Goal: Check status: Check status

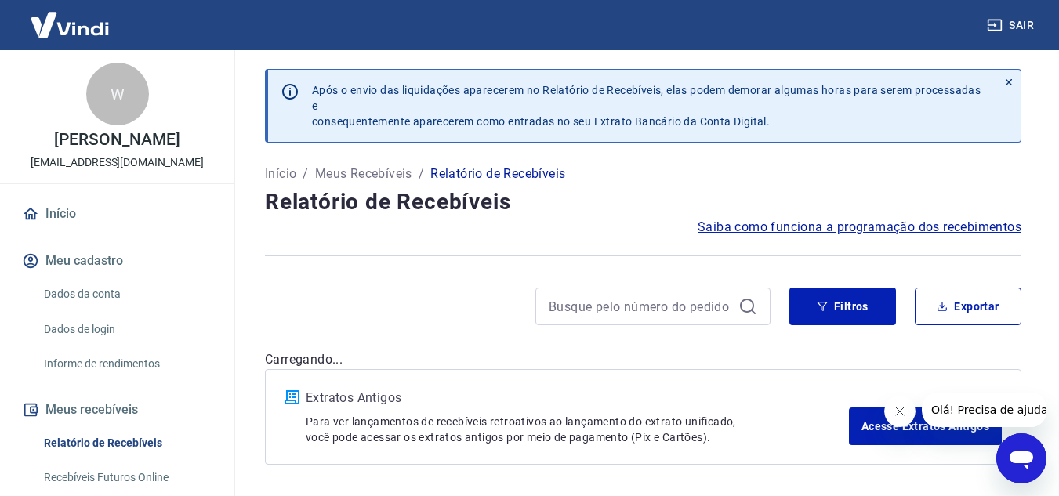
scroll to position [55, 0]
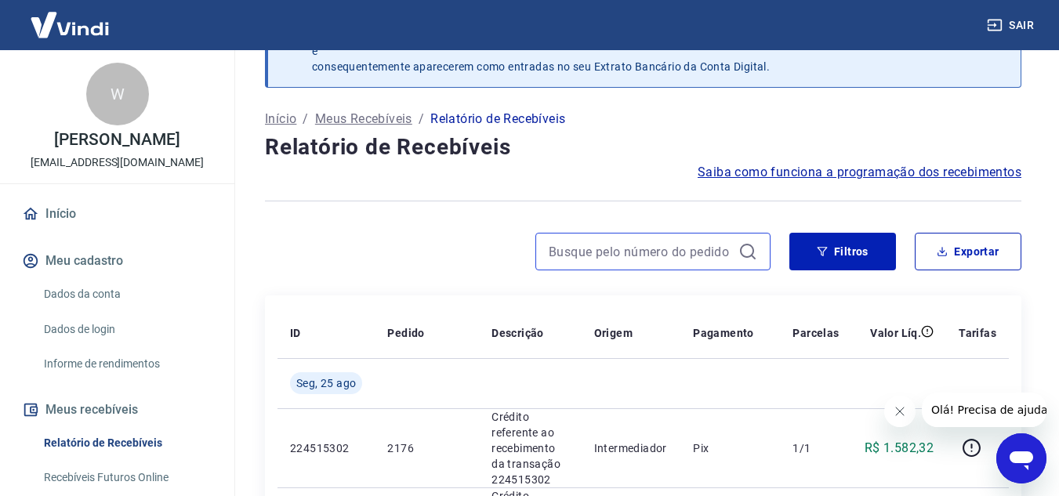
click at [582, 260] on input at bounding box center [640, 252] width 183 height 24
click at [649, 256] on input "1505" at bounding box center [640, 252] width 183 height 24
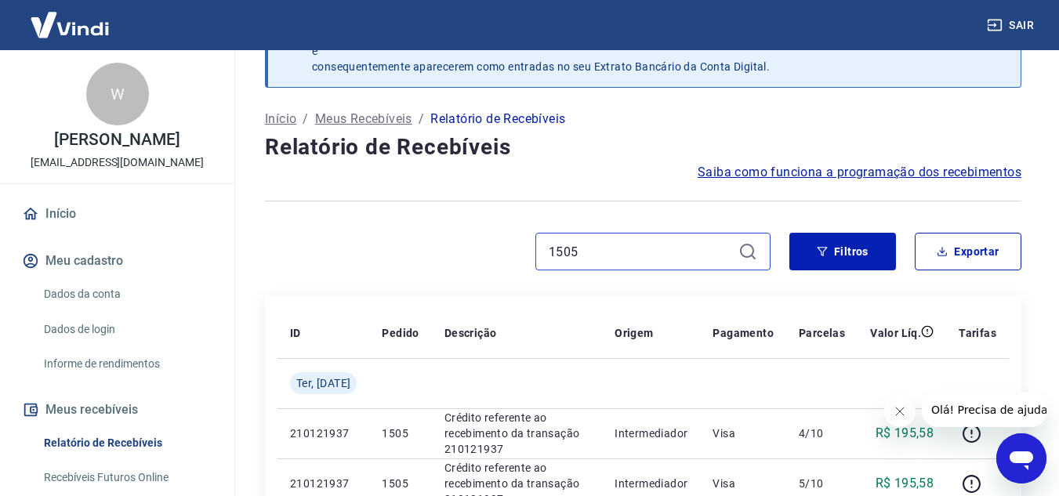
type input "1505"
click at [747, 250] on icon at bounding box center [747, 251] width 19 height 19
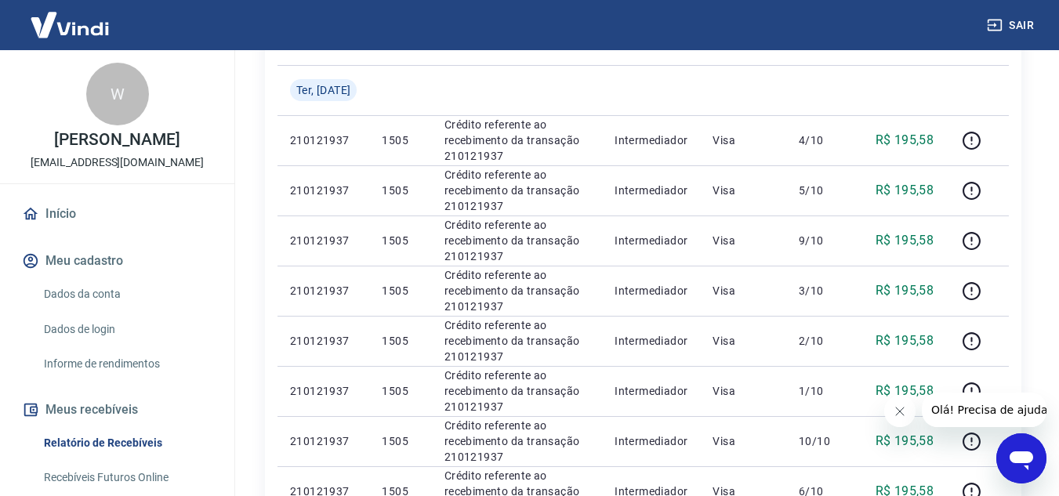
scroll to position [342, 0]
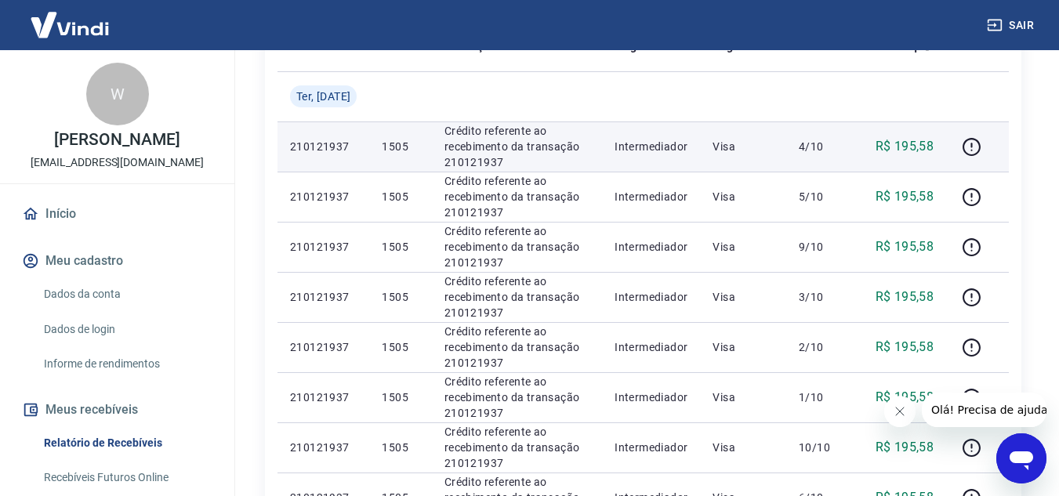
click at [911, 150] on p "R$ 195,58" at bounding box center [905, 146] width 59 height 19
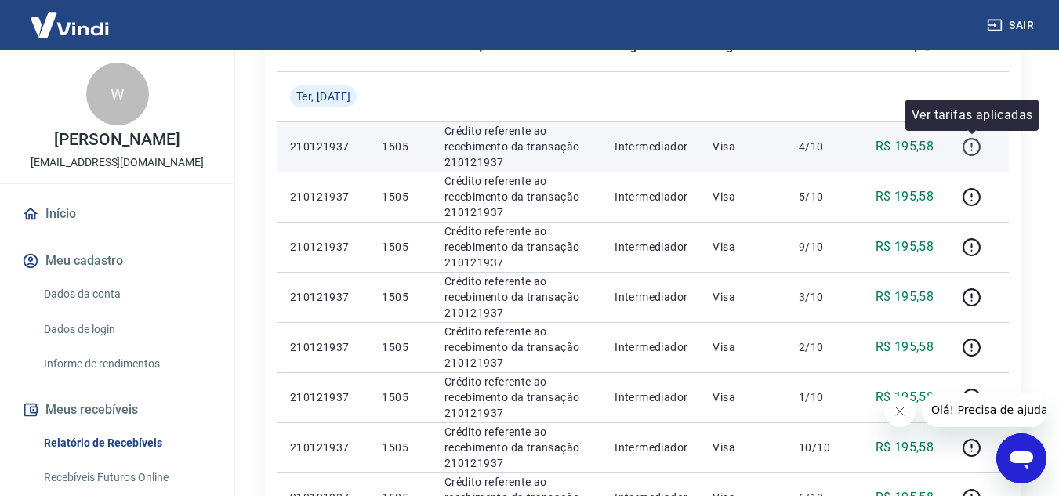
click at [965, 147] on icon "button" at bounding box center [972, 147] width 18 height 18
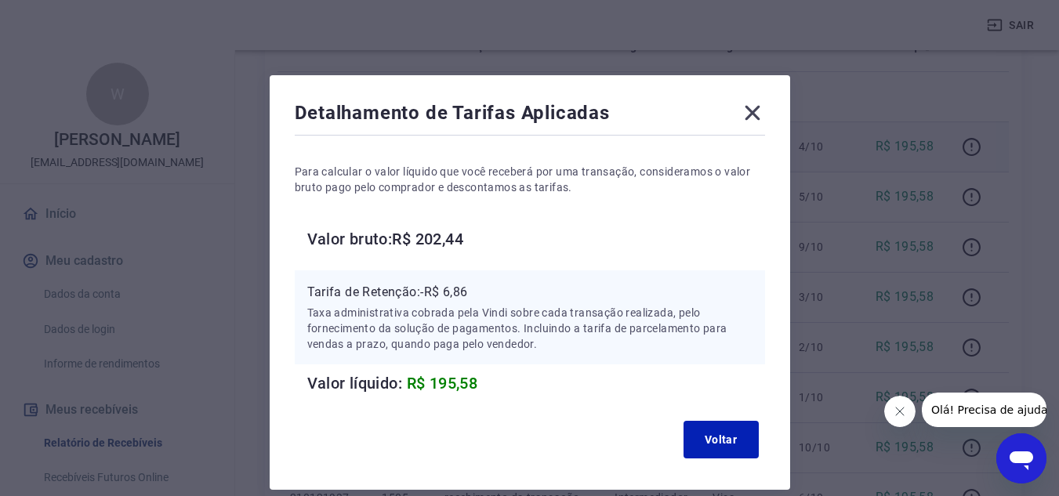
click at [753, 113] on icon at bounding box center [752, 113] width 15 height 15
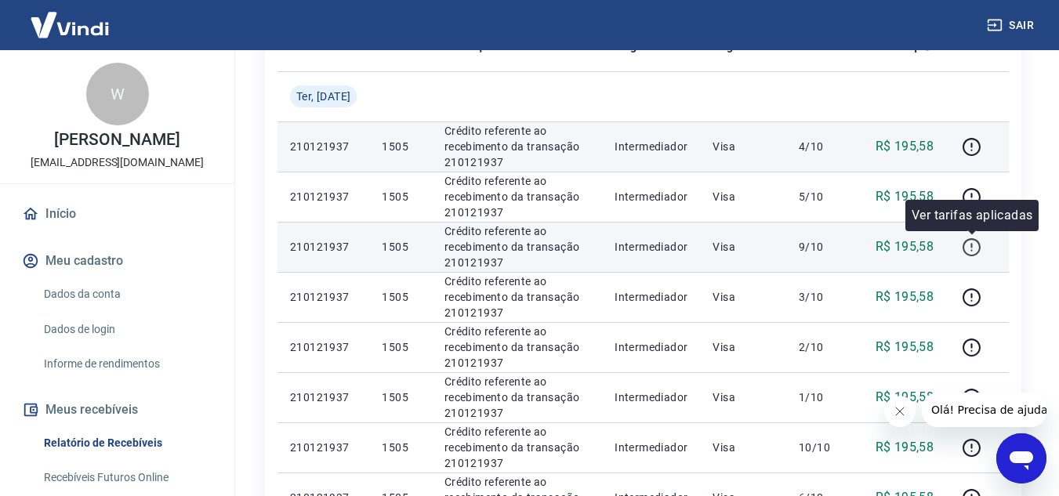
click at [974, 254] on icon "button" at bounding box center [972, 248] width 20 height 20
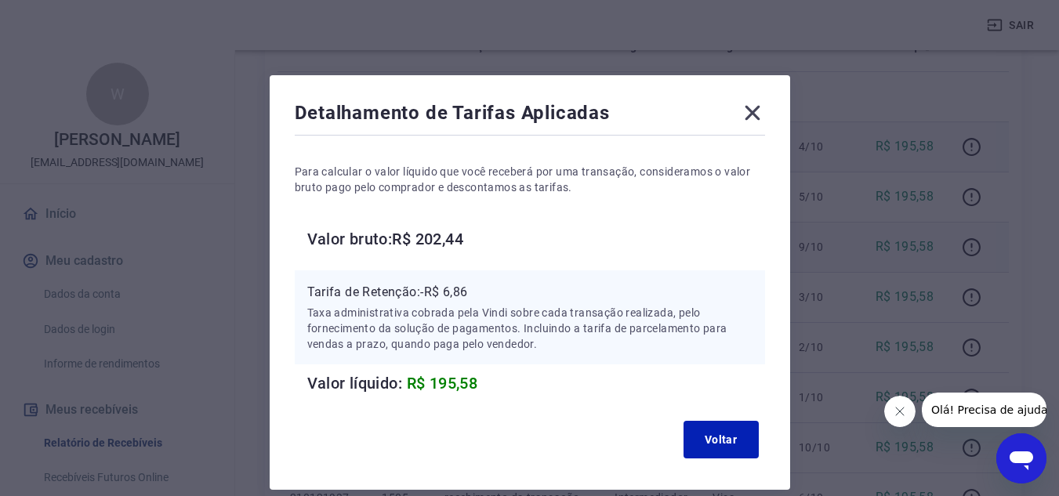
click at [751, 113] on icon at bounding box center [752, 113] width 15 height 15
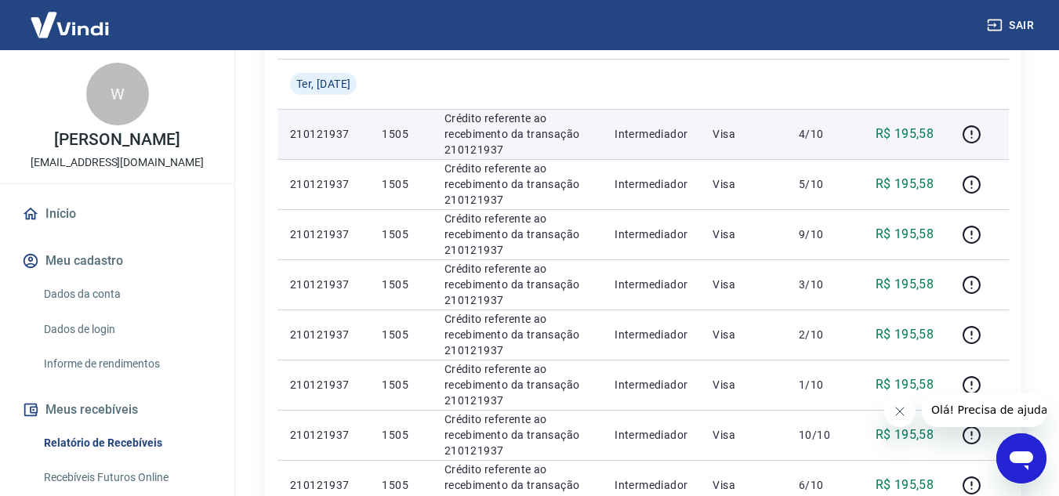
scroll to position [348, 0]
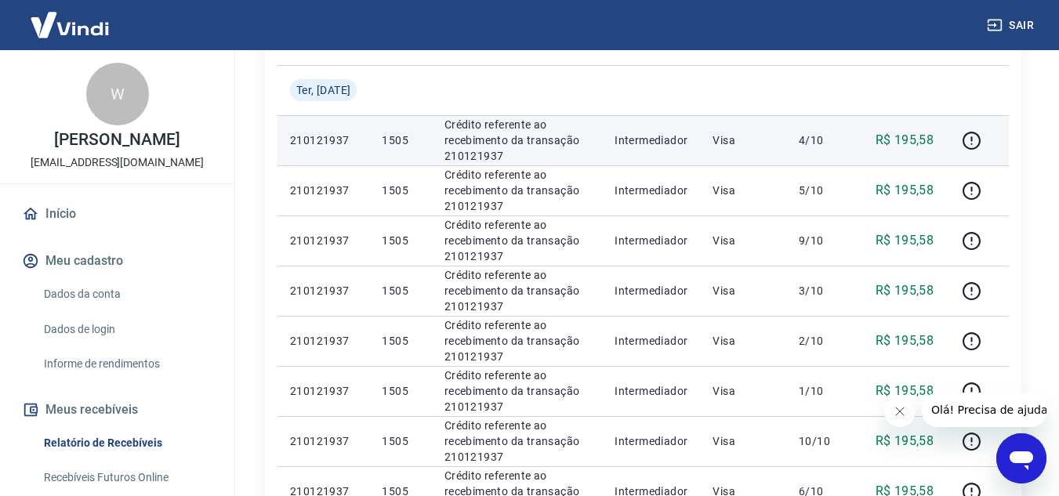
click at [905, 142] on p "R$ 195,58" at bounding box center [905, 140] width 59 height 19
click at [972, 140] on icon "button" at bounding box center [972, 138] width 2 height 5
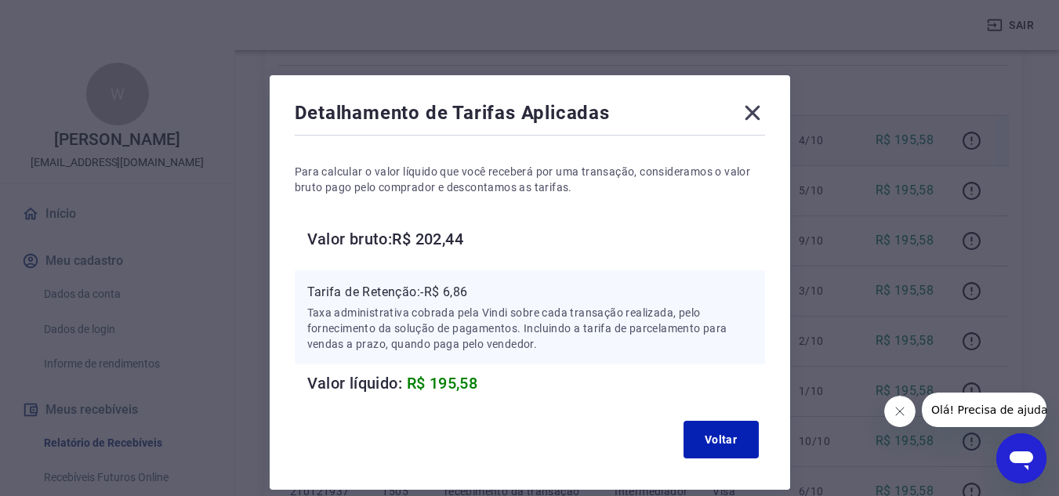
click at [758, 111] on icon at bounding box center [752, 112] width 25 height 25
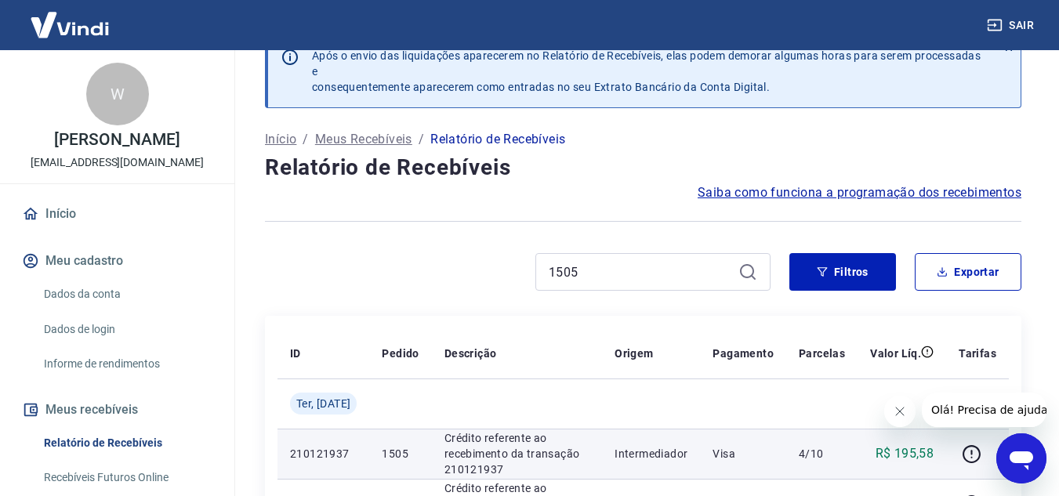
scroll to position [0, 0]
